Goal: Information Seeking & Learning: Learn about a topic

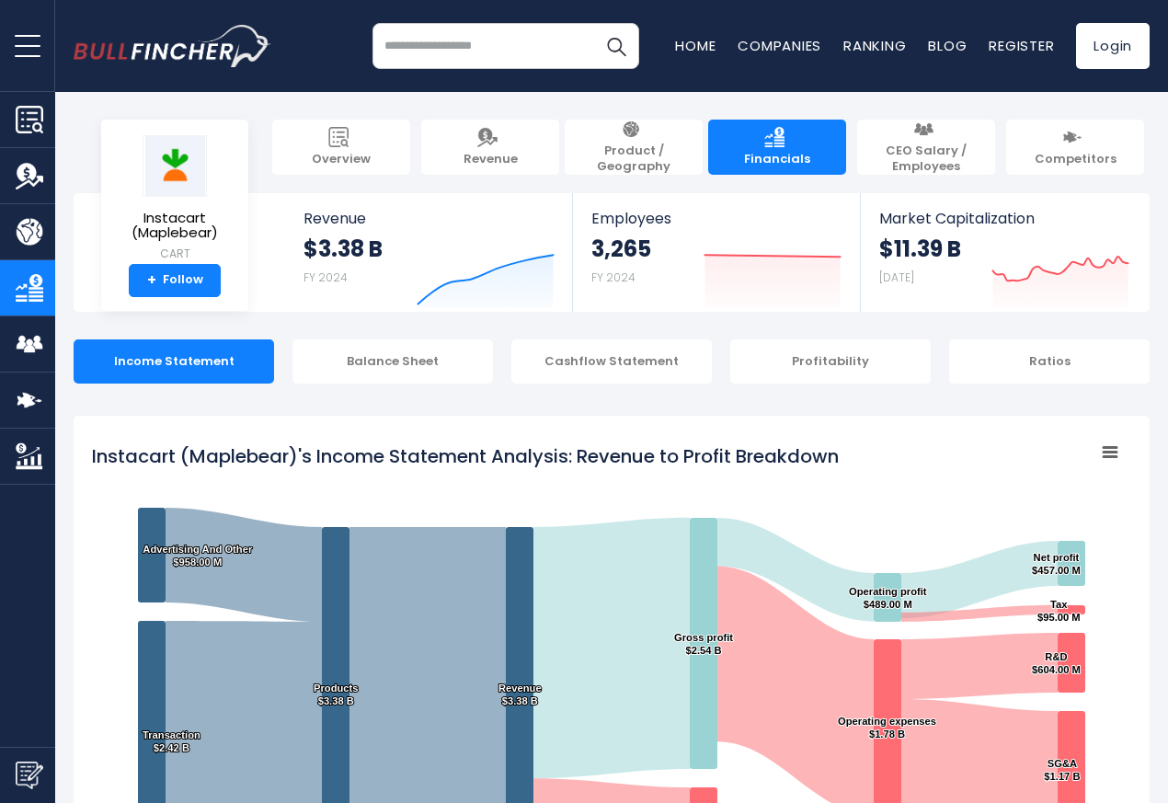
scroll to position [995, 0]
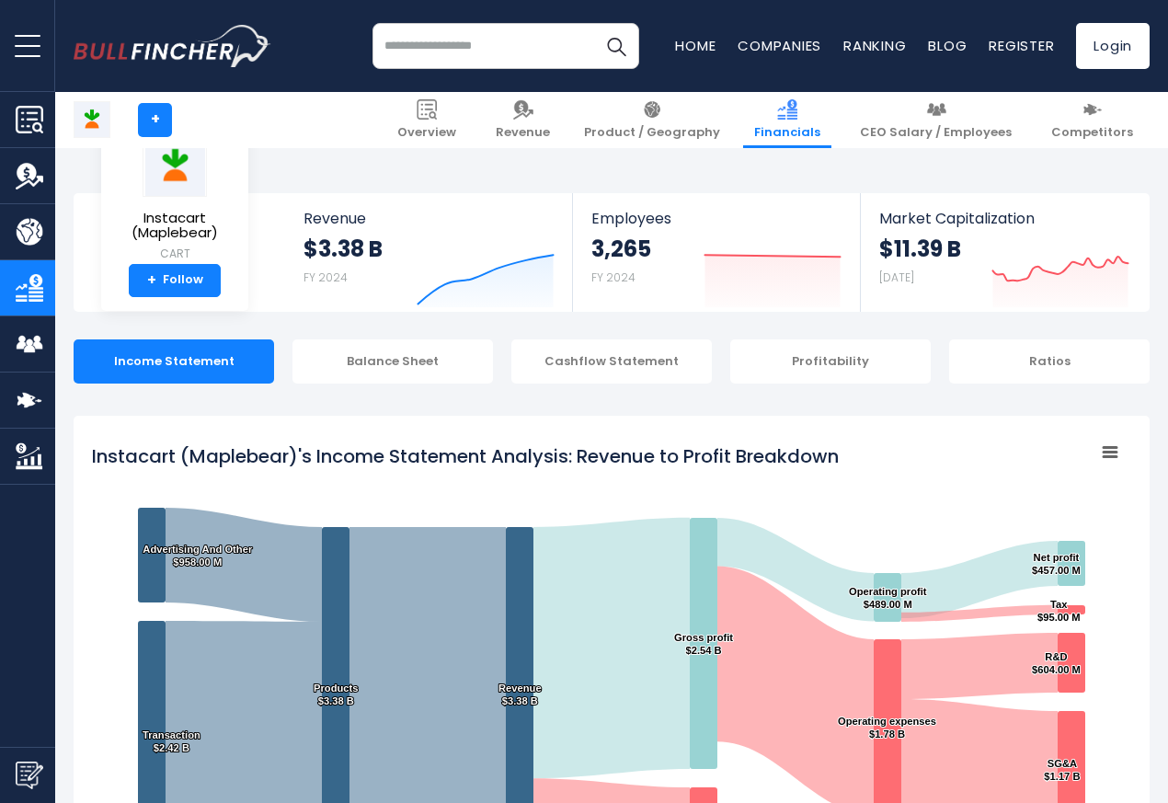
scroll to position [995, 0]
